Goal: Task Accomplishment & Management: Manage account settings

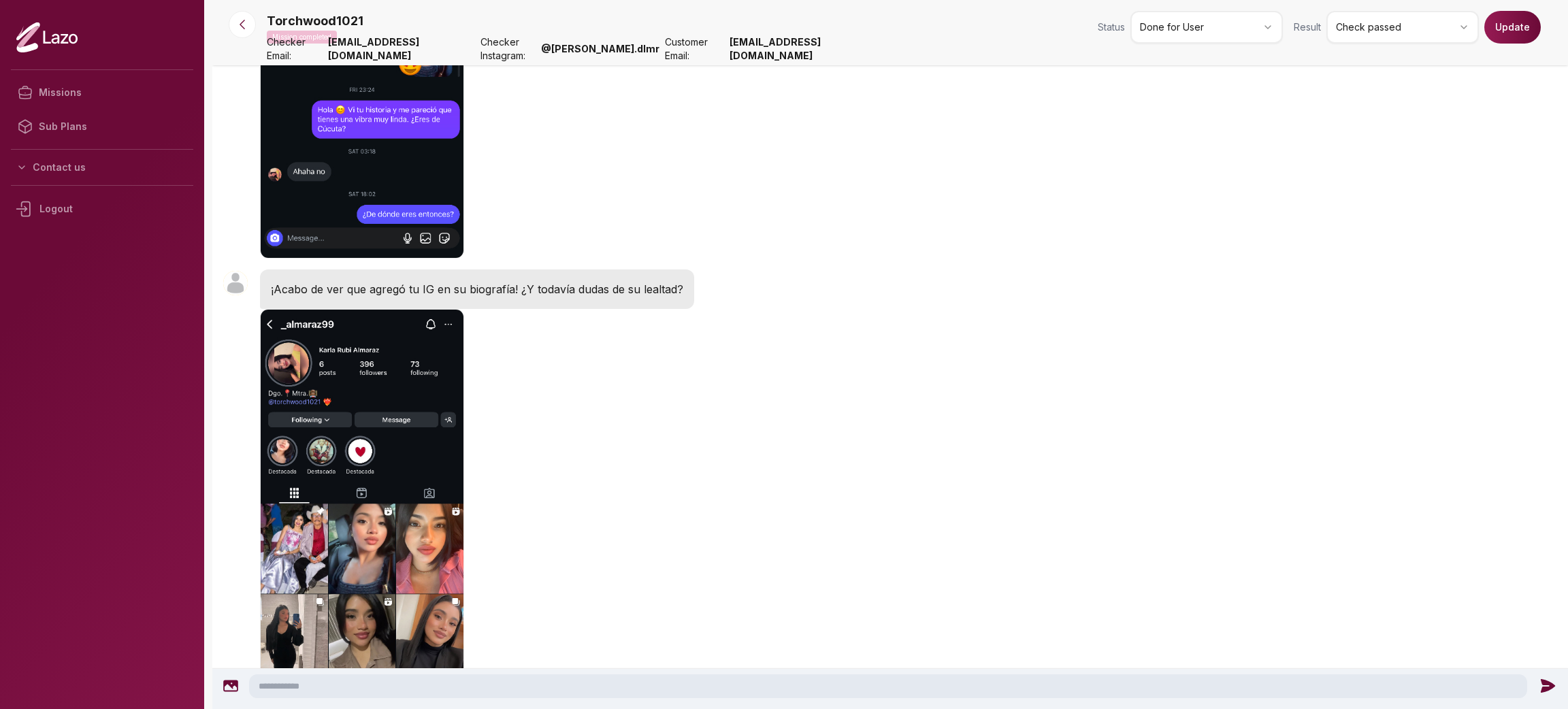
scroll to position [3113, 0]
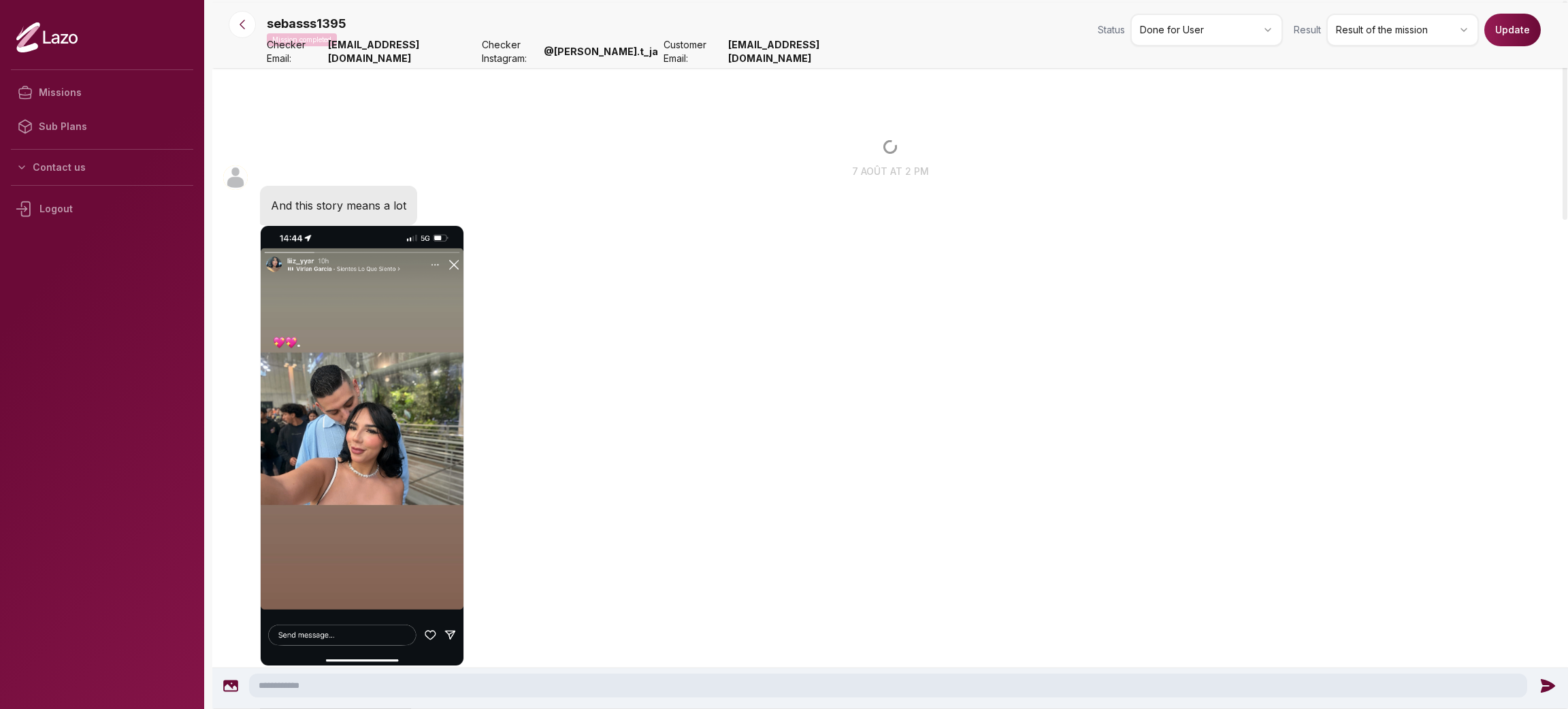
click at [1248, 38] on html "Missions Sub Plans Contact us Logout sebasss1395 Mission completed Status Done …" at bounding box center [784, 354] width 1568 height 709
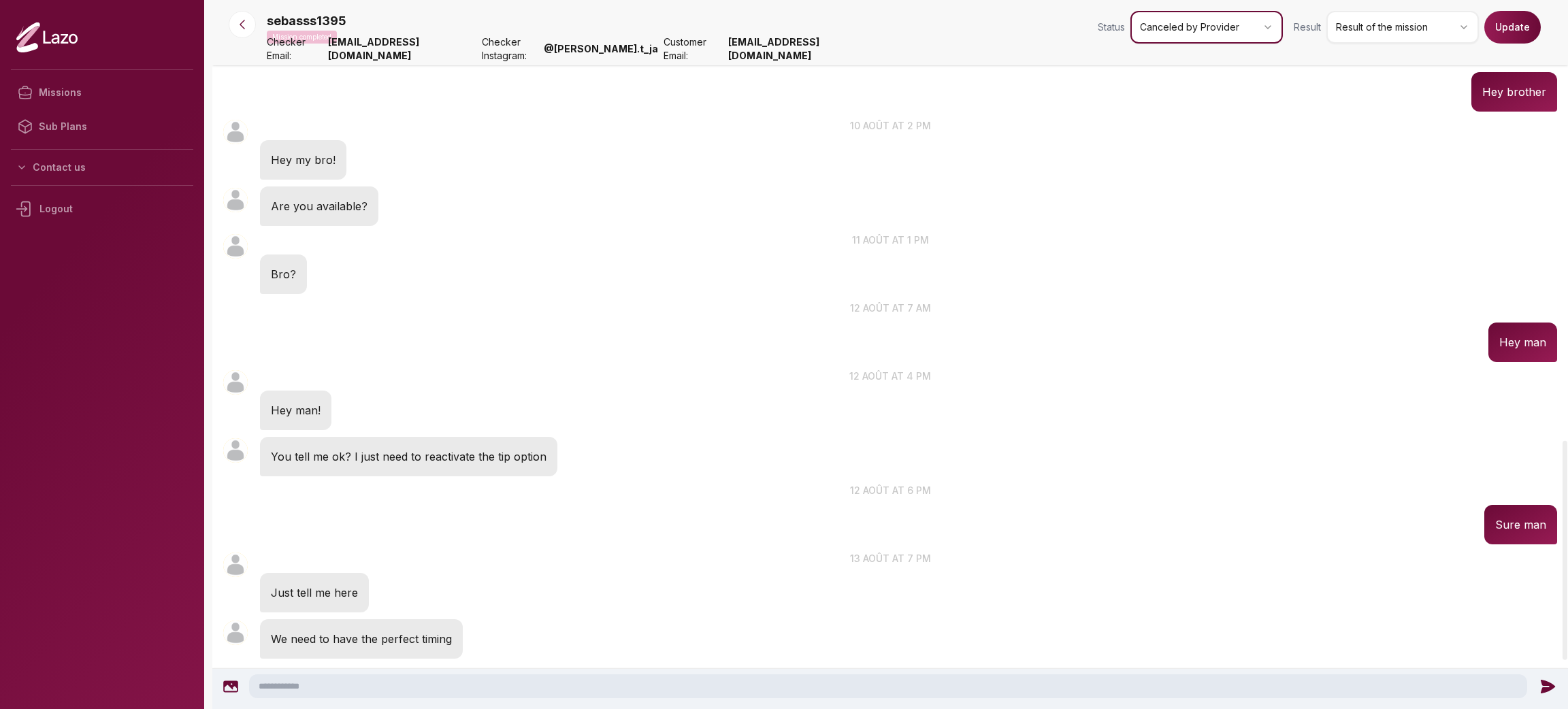
scroll to position [1440, 0]
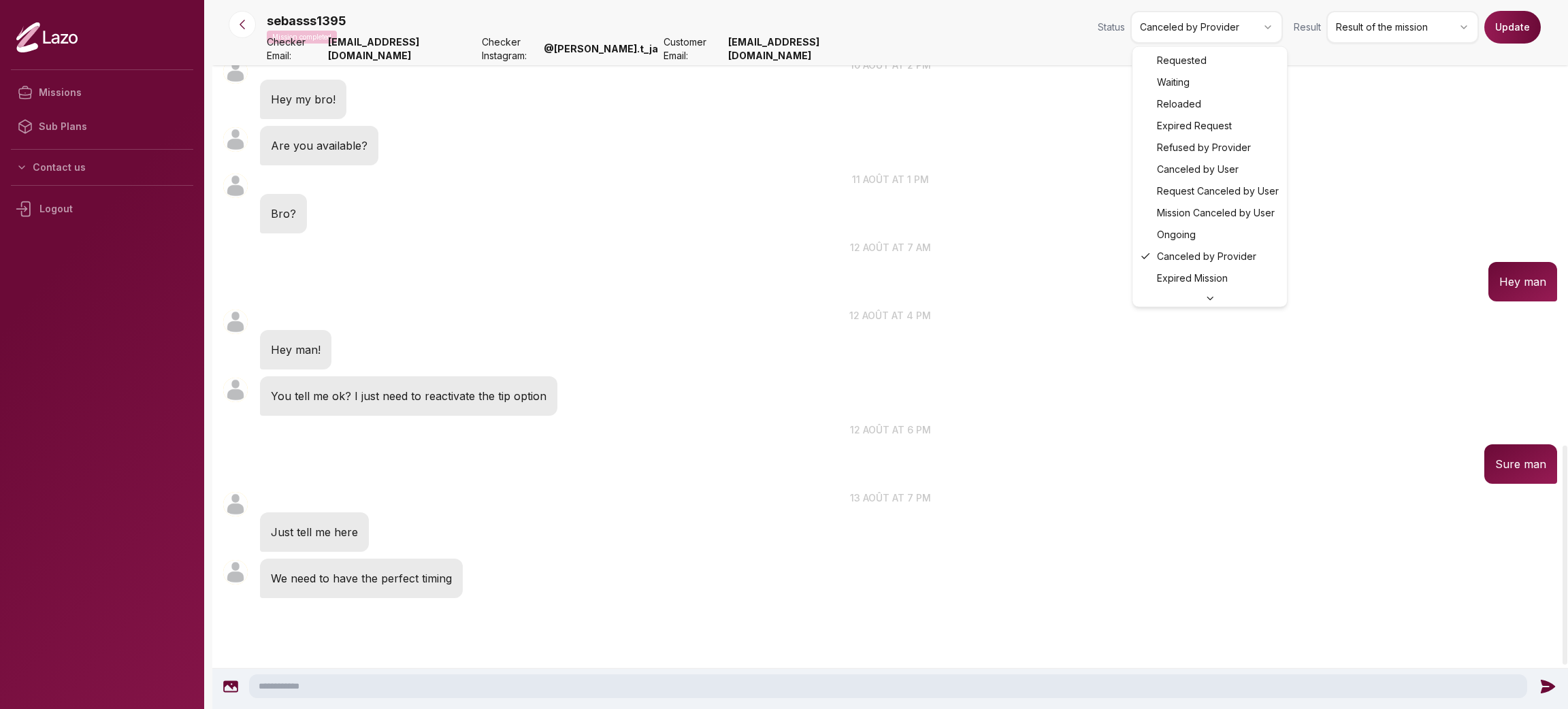
click at [1202, 31] on html "Missions Sub Plans Contact us Logout sebasss1395 Mission completed Status Cance…" at bounding box center [784, 354] width 1568 height 709
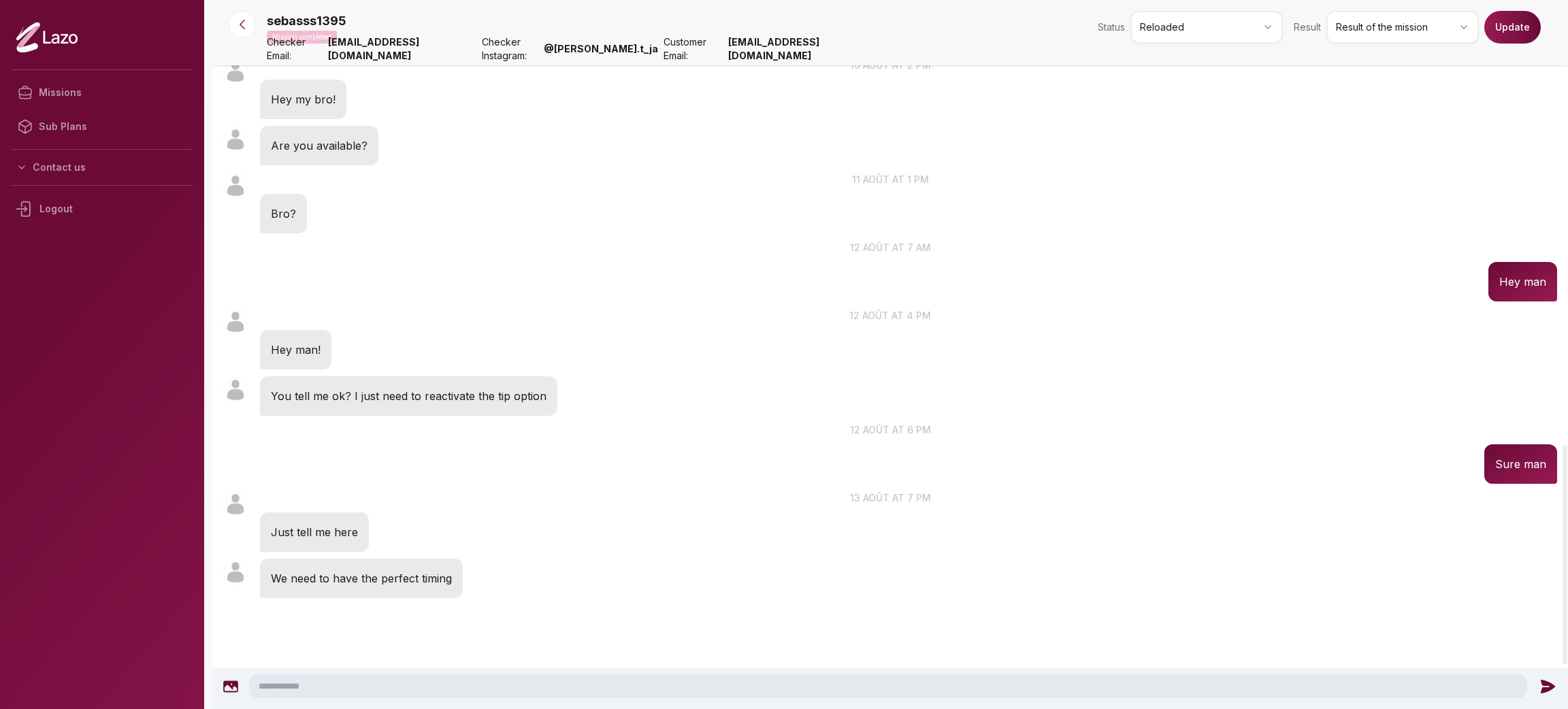
click at [1498, 26] on button "Update" at bounding box center [1513, 27] width 56 height 33
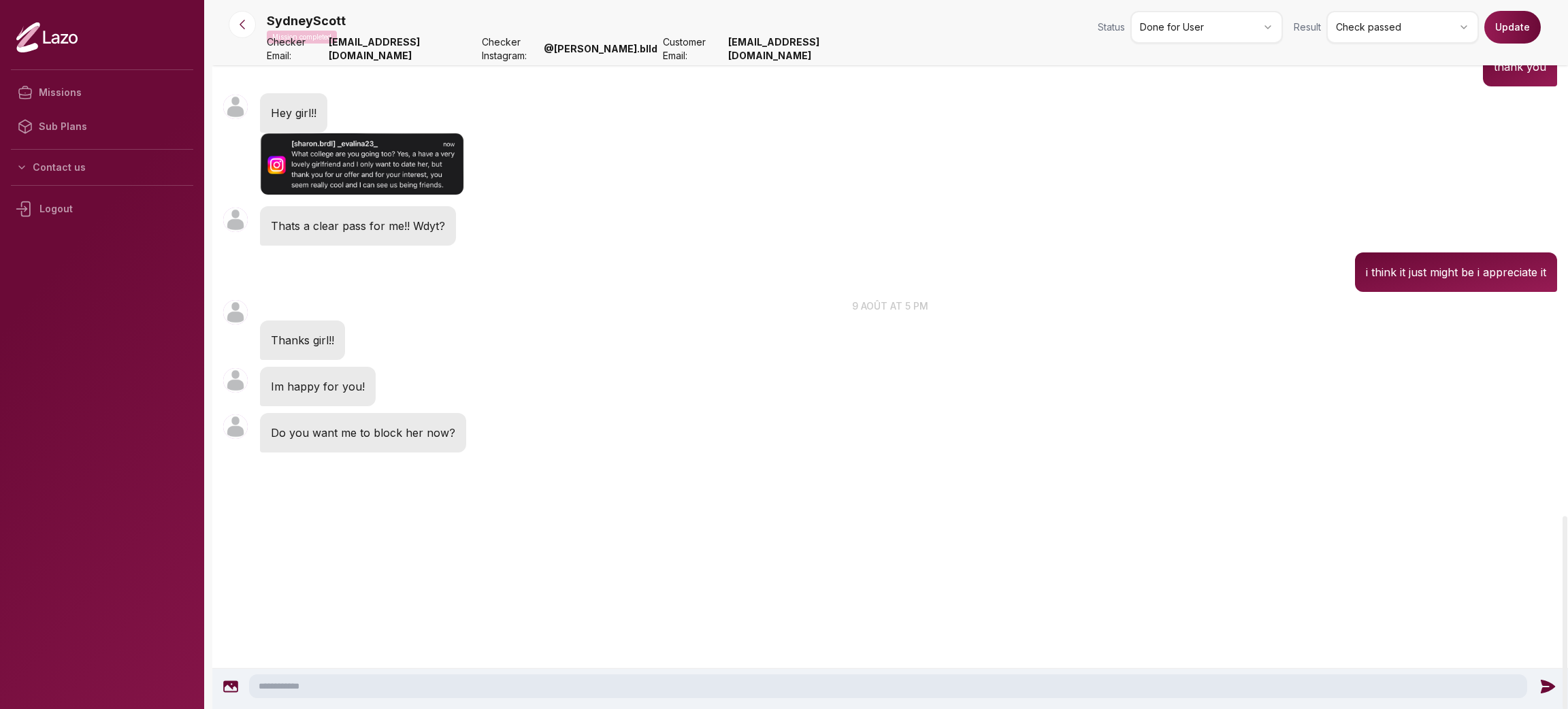
scroll to position [1751, 0]
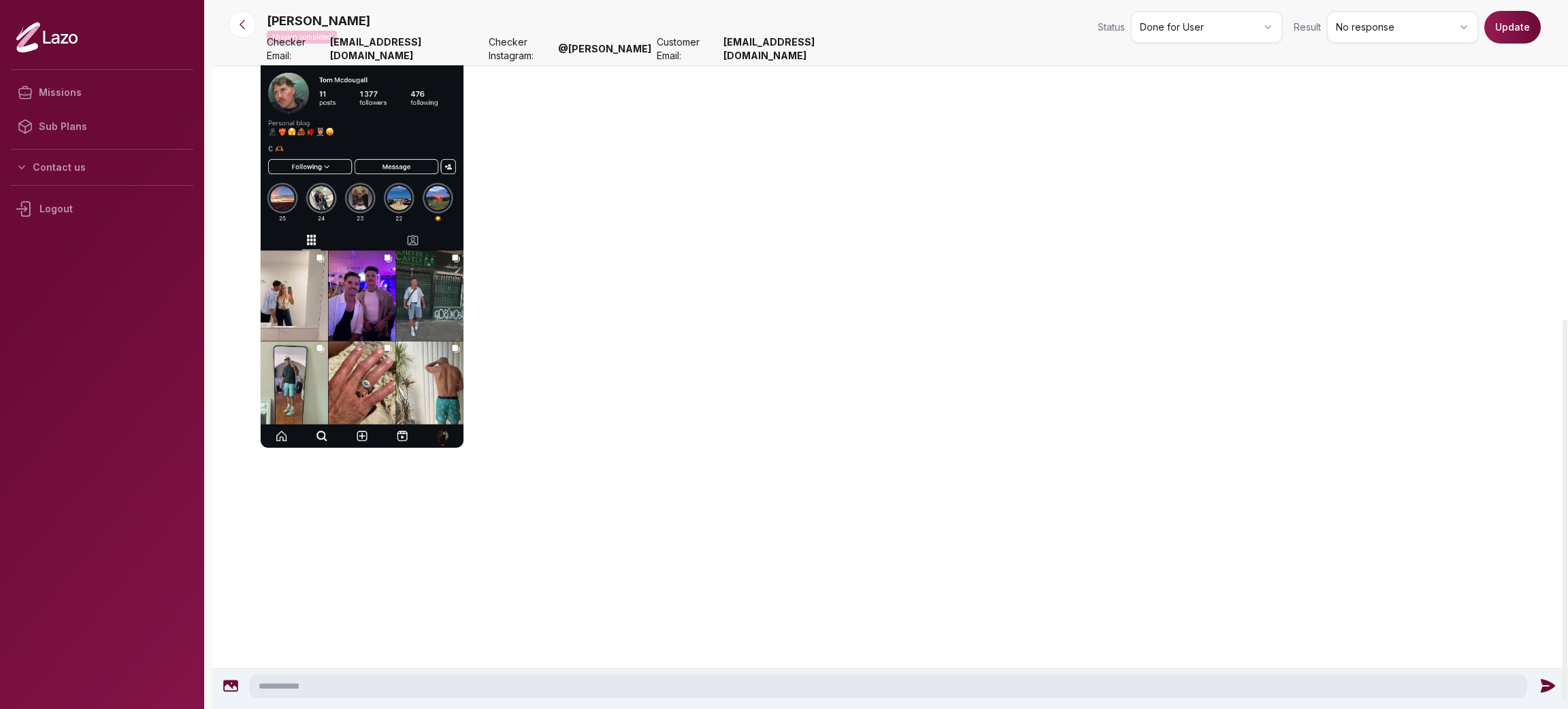
scroll to position [409, 0]
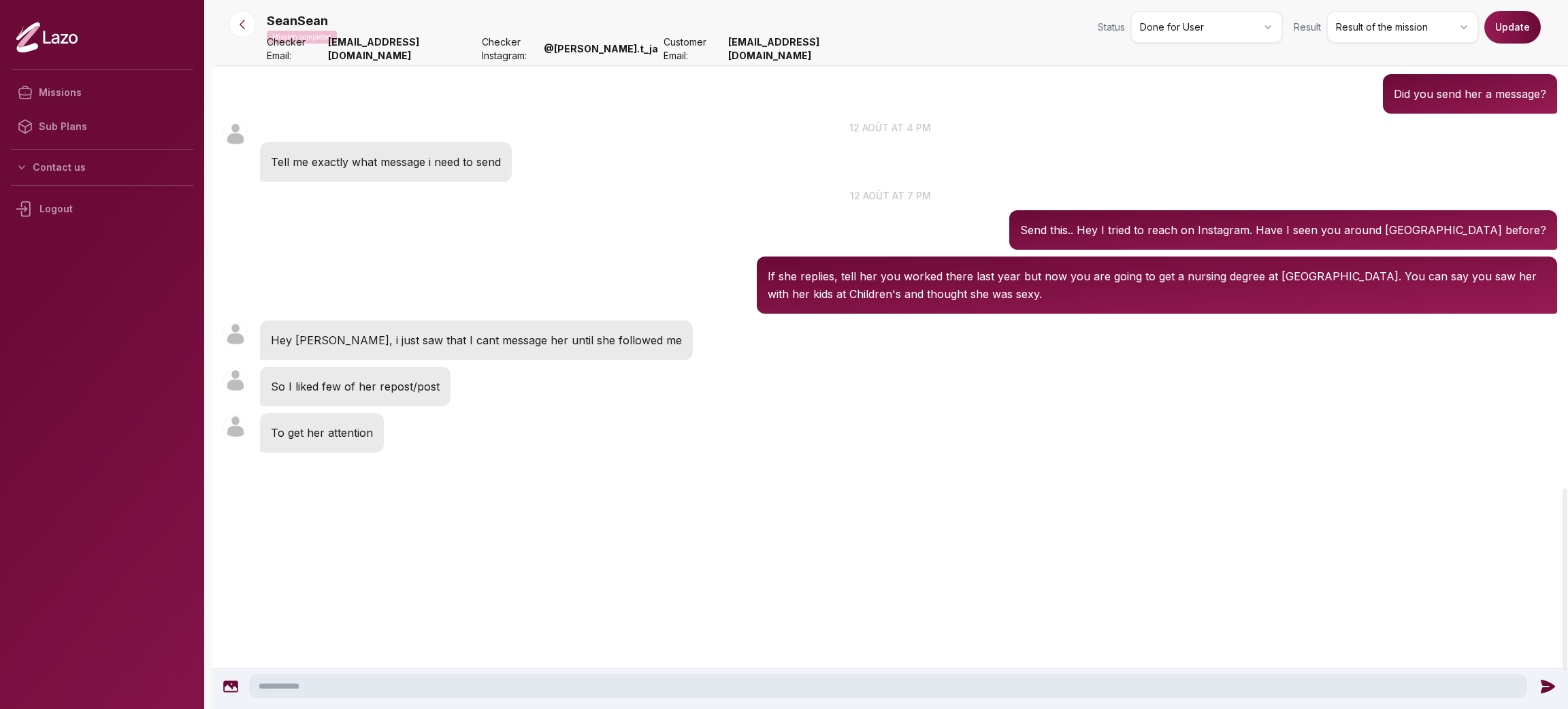
scroll to position [1888, 0]
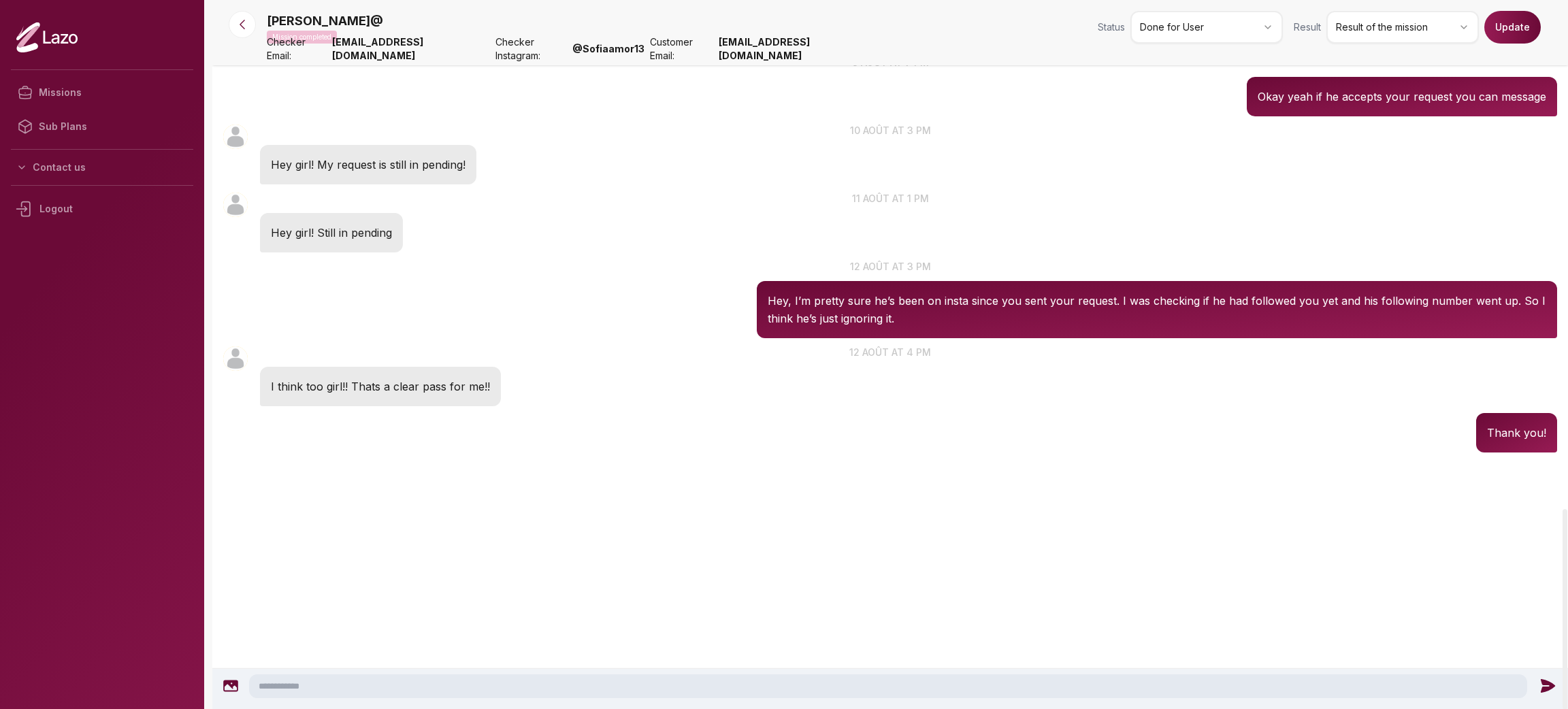
scroll to position [2148, 0]
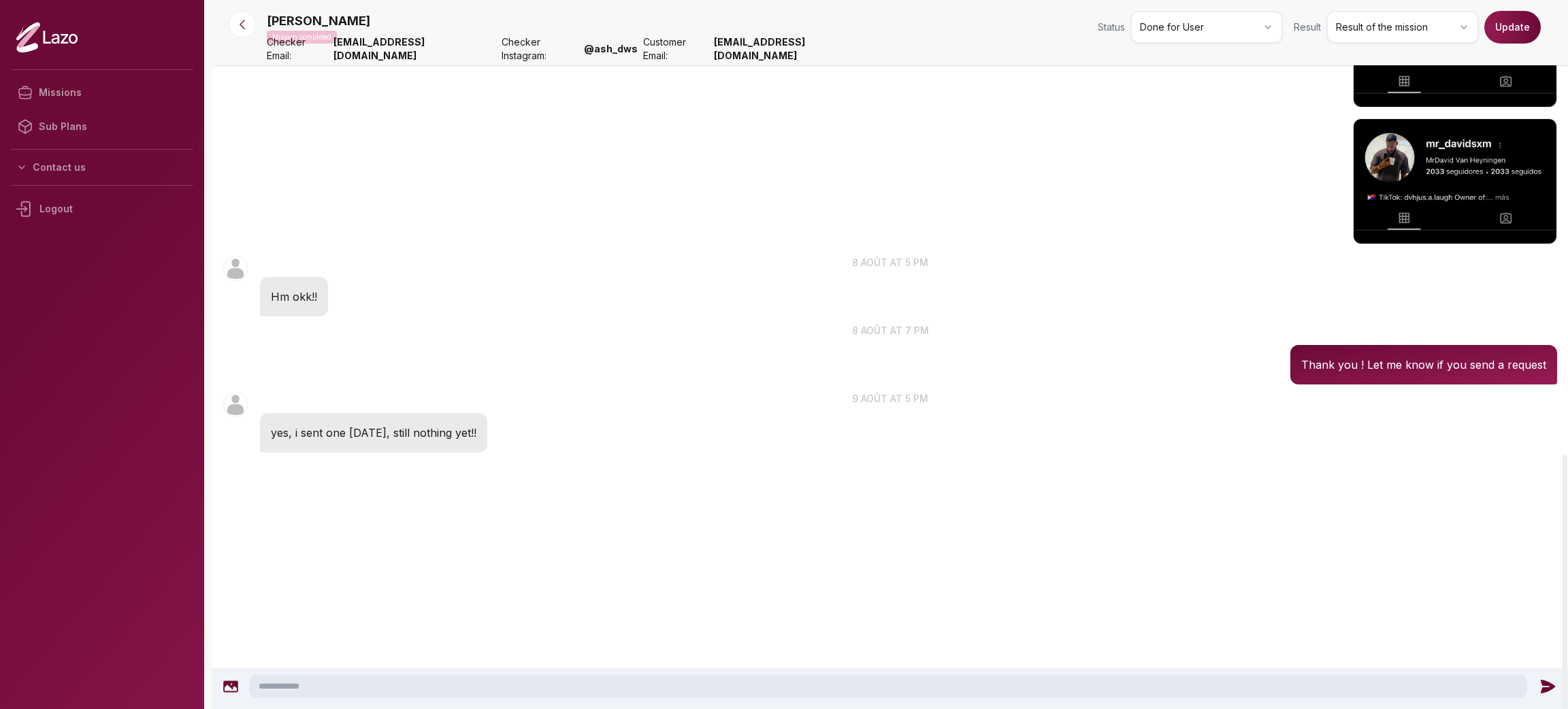
scroll to position [1269, 0]
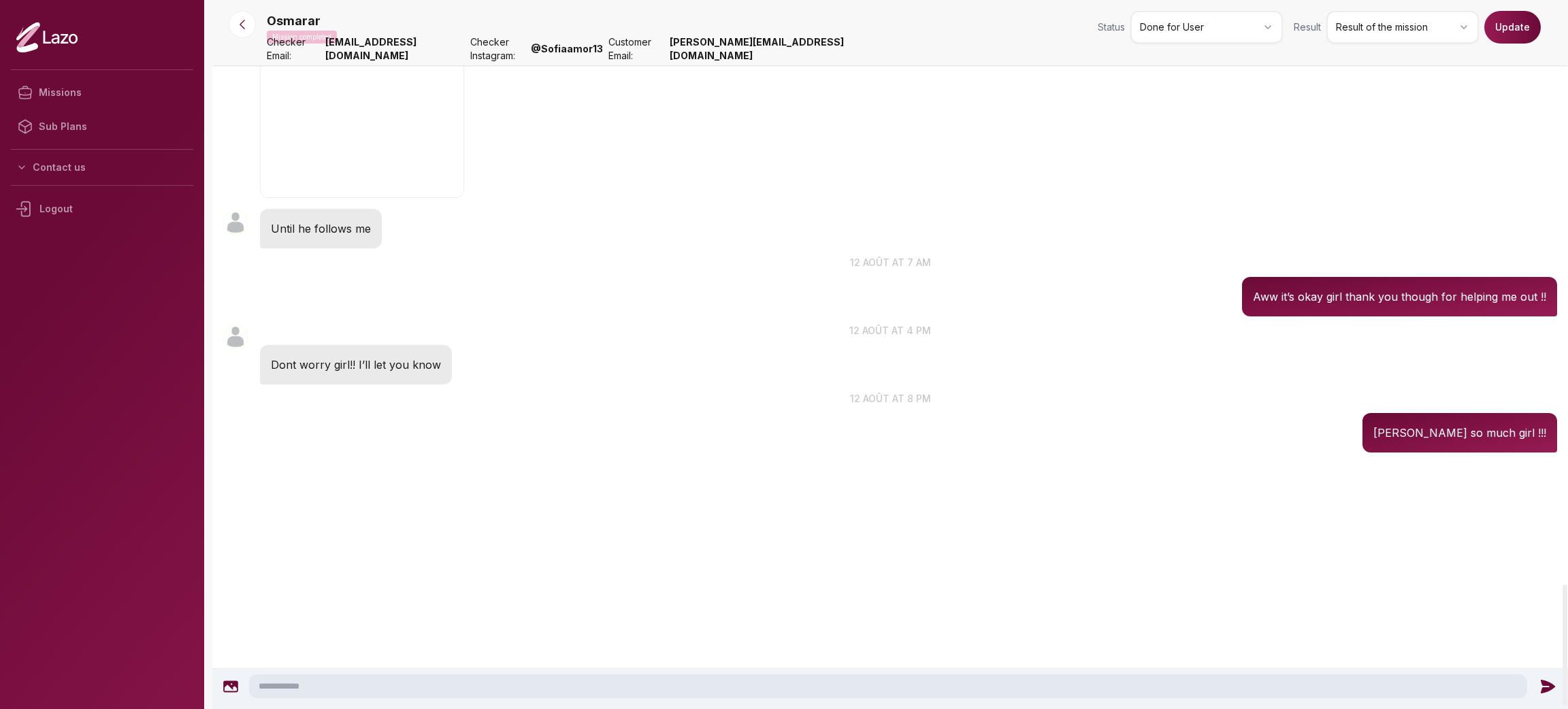
scroll to position [3438, 0]
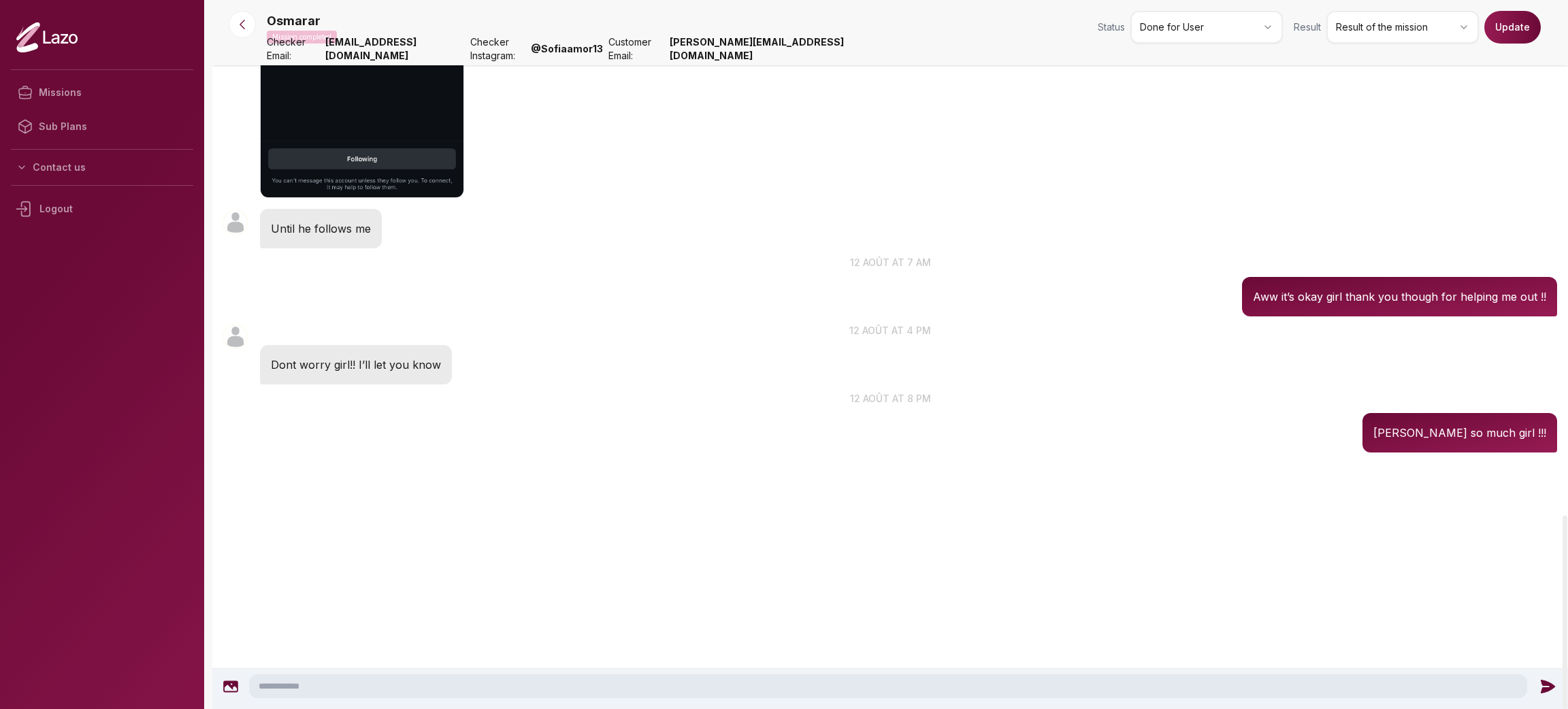
scroll to position [3292, 0]
